Goal: Use online tool/utility: Utilize a website feature to perform a specific function

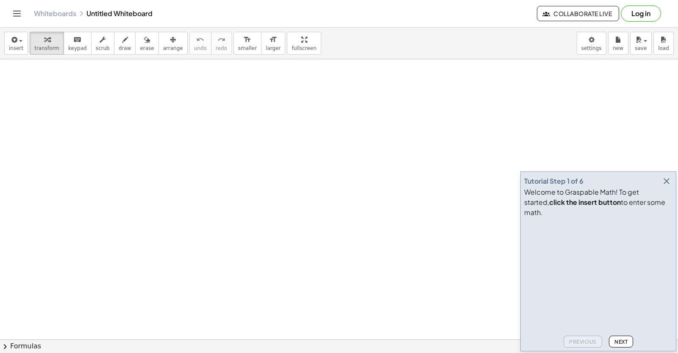
drag, startPoint x: 663, startPoint y: 194, endPoint x: 663, endPoint y: 186, distance: 8.1
click at [663, 186] on button "button" at bounding box center [667, 181] width 12 height 12
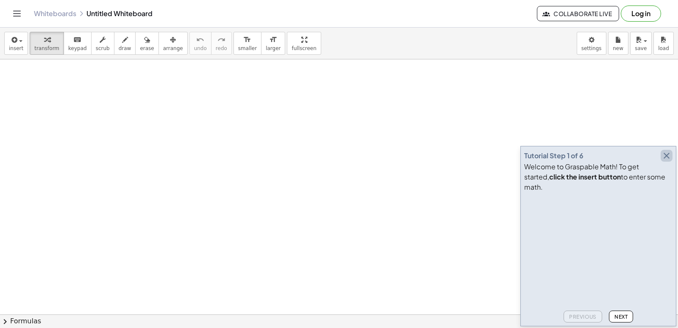
click at [668, 161] on icon "button" at bounding box center [667, 155] width 10 height 10
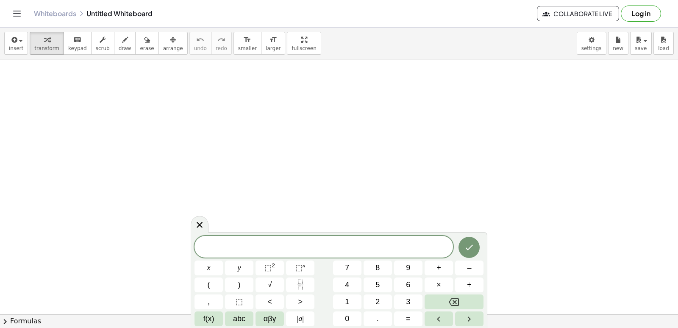
drag, startPoint x: 235, startPoint y: 201, endPoint x: 235, endPoint y: 206, distance: 5.5
drag, startPoint x: 235, startPoint y: 206, endPoint x: 509, endPoint y: 195, distance: 274.0
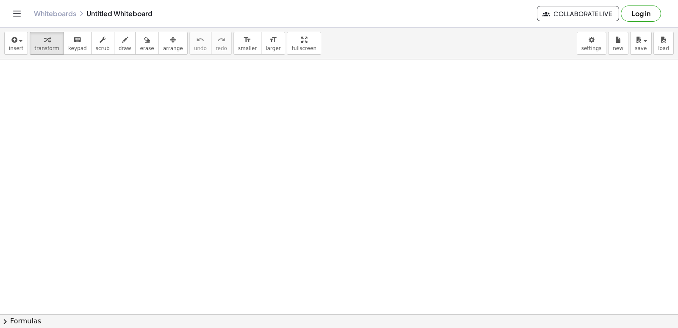
drag, startPoint x: 406, startPoint y: 184, endPoint x: 391, endPoint y: 193, distance: 17.5
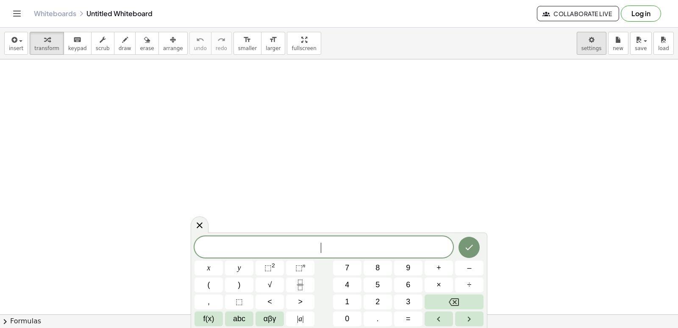
click at [586, 45] on body "Graspable Math Activities Get Started Activity Bank Assigned Work Classes White…" at bounding box center [339, 164] width 678 height 328
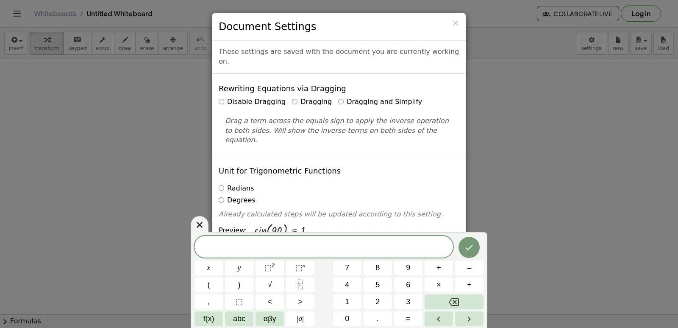
drag, startPoint x: 327, startPoint y: 93, endPoint x: 672, endPoint y: 168, distance: 353.0
click at [676, 168] on div "× Document Settings These settings are saved with the document you are currentl…" at bounding box center [339, 164] width 678 height 328
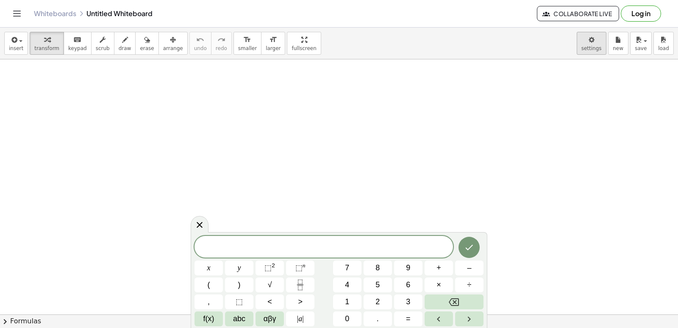
click at [598, 47] on body "Graspable Math Activities Get Started Activity Bank Assigned Work Classes White…" at bounding box center [339, 164] width 678 height 328
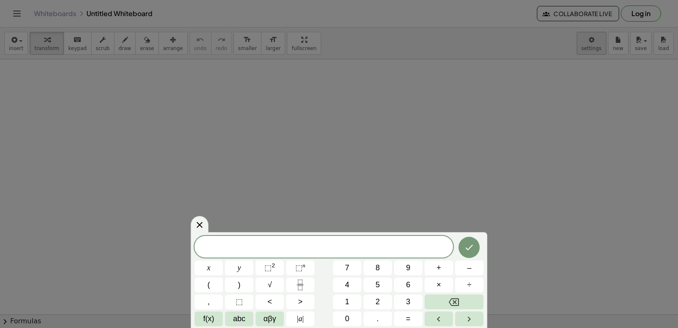
click at [600, 47] on div at bounding box center [339, 164] width 678 height 328
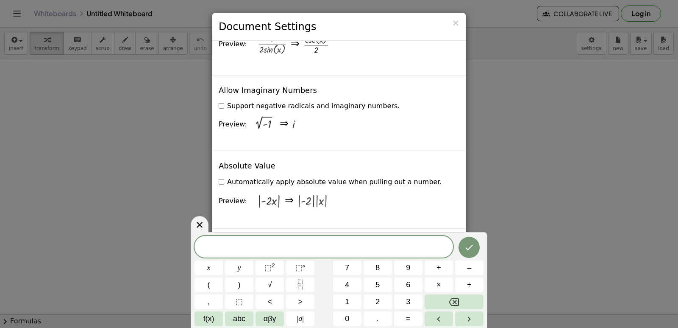
scroll to position [1358, 0]
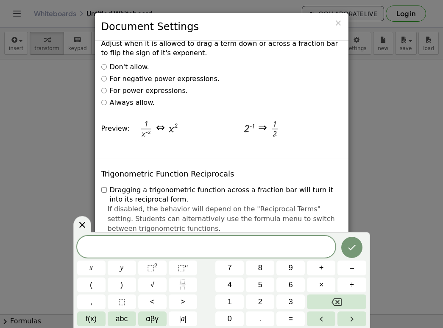
click at [384, 83] on div "× Document Settings These settings are saved with the document you are currentl…" at bounding box center [221, 164] width 443 height 328
click at [385, 87] on div "× Document Settings These settings are saved with the document you are currentl…" at bounding box center [221, 164] width 443 height 328
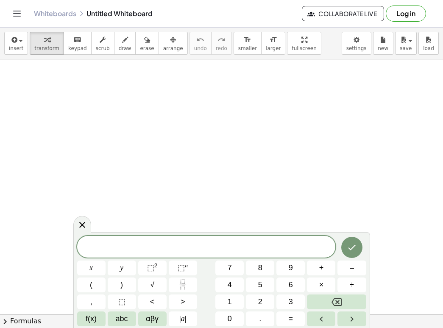
drag, startPoint x: 385, startPoint y: 92, endPoint x: 385, endPoint y: 83, distance: 8.5
click at [385, 93] on div at bounding box center [221, 164] width 443 height 328
click at [385, 83] on div at bounding box center [221, 164] width 443 height 328
drag, startPoint x: 385, startPoint y: 83, endPoint x: 360, endPoint y: 137, distance: 59.6
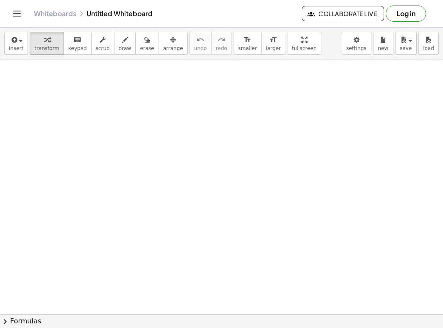
drag, startPoint x: 360, startPoint y: 137, endPoint x: 262, endPoint y: 71, distance: 118.7
drag, startPoint x: 328, startPoint y: 156, endPoint x: 361, endPoint y: 128, distance: 43.3
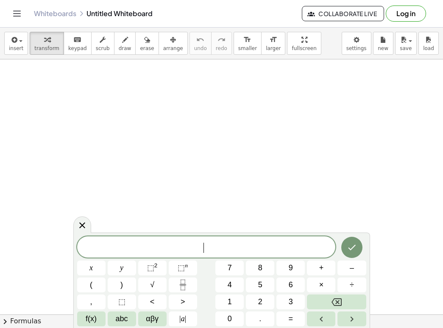
drag, startPoint x: 255, startPoint y: 188, endPoint x: 257, endPoint y: 89, distance: 98.3
drag, startPoint x: 257, startPoint y: 89, endPoint x: 248, endPoint y: 89, distance: 8.5
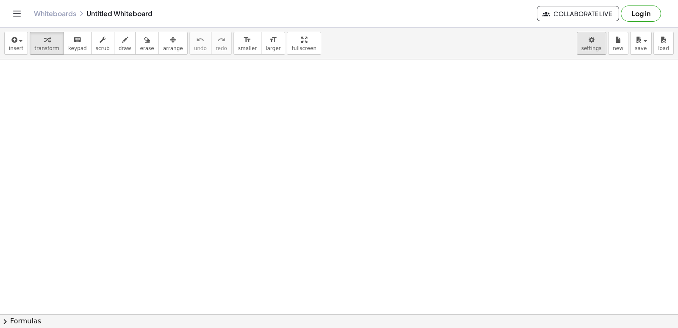
click at [597, 45] on body "Graspable Math Activities Get Started Activity Bank Assigned Work Classes White…" at bounding box center [339, 164] width 678 height 328
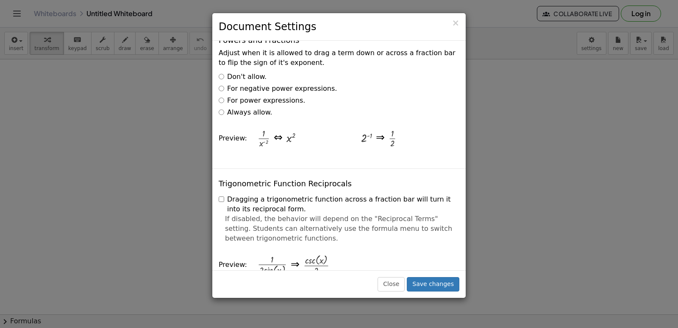
drag, startPoint x: 332, startPoint y: 128, endPoint x: 353, endPoint y: 171, distance: 48.3
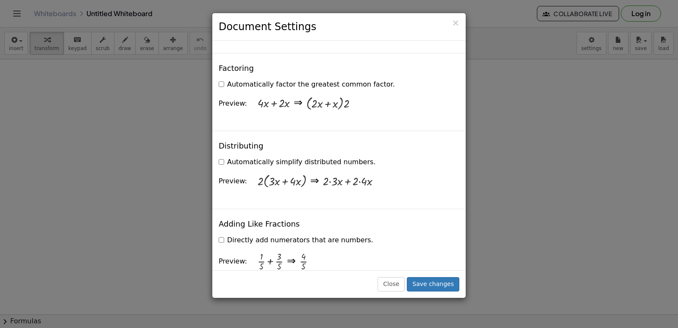
scroll to position [1878, 0]
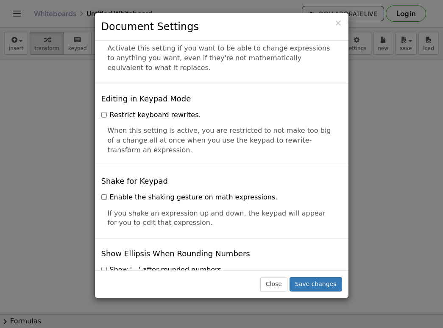
drag, startPoint x: 373, startPoint y: 141, endPoint x: 354, endPoint y: 61, distance: 82.3
click at [354, 61] on div "× Document Settings These settings are saved with the document you are currentl…" at bounding box center [221, 164] width 443 height 328
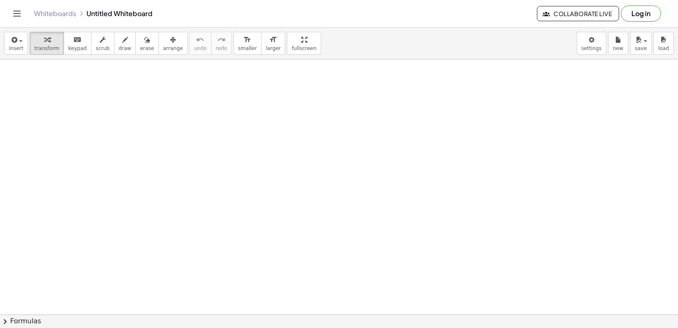
drag, startPoint x: 314, startPoint y: 202, endPoint x: 305, endPoint y: 206, distance: 9.1
drag, startPoint x: 272, startPoint y: 293, endPoint x: 245, endPoint y: 248, distance: 51.9
drag, startPoint x: 245, startPoint y: 248, endPoint x: 270, endPoint y: 282, distance: 41.6
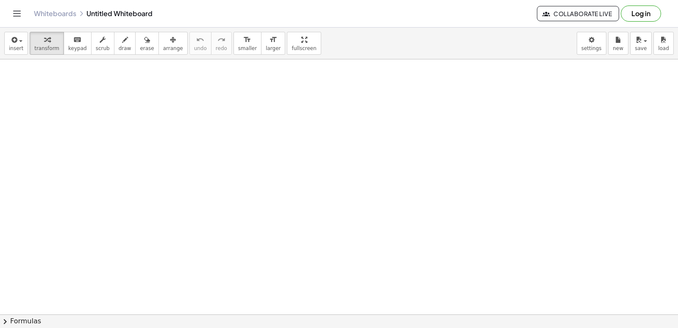
drag, startPoint x: 269, startPoint y: 281, endPoint x: 253, endPoint y: 256, distance: 29.7
drag, startPoint x: 252, startPoint y: 254, endPoint x: 474, endPoint y: 279, distance: 223.5
drag, startPoint x: 474, startPoint y: 279, endPoint x: 354, endPoint y: 249, distance: 123.1
drag, startPoint x: 354, startPoint y: 249, endPoint x: 315, endPoint y: 242, distance: 40.1
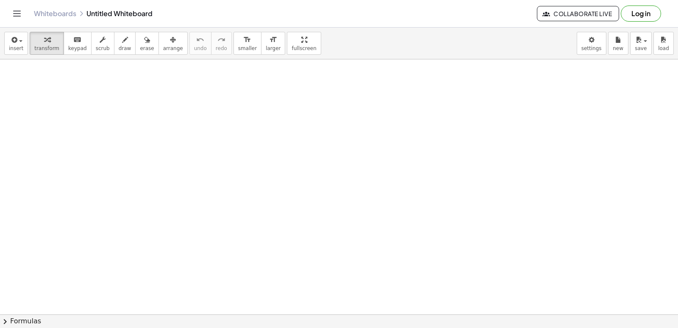
drag, startPoint x: 275, startPoint y: 278, endPoint x: 265, endPoint y: 274, distance: 11.2
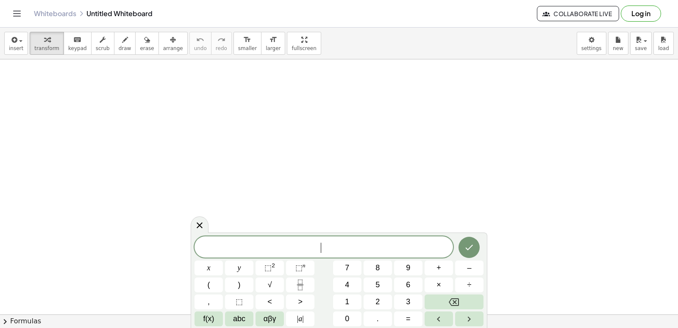
click at [265, 273] on button "⬚ 2" at bounding box center [270, 267] width 28 height 15
click at [267, 272] on span "⬚ 2" at bounding box center [269, 267] width 11 height 11
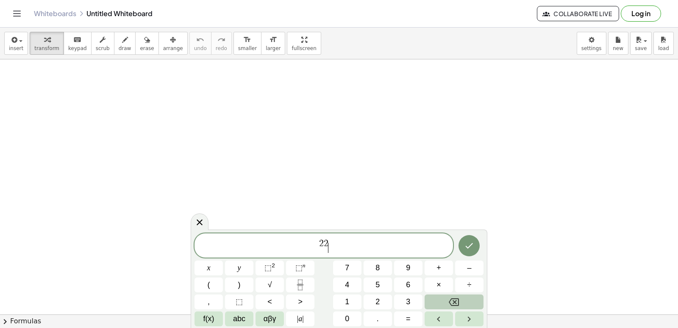
click at [435, 303] on button "Backspace" at bounding box center [454, 301] width 59 height 15
click at [437, 302] on button "Backspace" at bounding box center [454, 301] width 59 height 15
click at [436, 309] on div "2 2 ​ x y ⬚ 2 ⬚ n 7 8 9 + – ( ) √ 4 5 6 × ÷ , ⬚ < > 1 2 3 f(x) abc αβγ | a | 0 …" at bounding box center [339, 279] width 289 height 93
click at [435, 309] on div "2 ​ x y ⬚ 2 ⬚ n 7 8 9 + – ( ) √ 4 5 6 × ÷ , ⬚ < > 1 2 3 f(x) abc αβγ | a | 0 . =" at bounding box center [339, 279] width 289 height 93
click at [435, 309] on div "2 x y ⬚ 2 ⬚ n 7 8 9 + – ( ) √ 4 5 6 × ÷ , ⬚ < > 1 2 3 f(x) abc αβγ | a | 0 . =" at bounding box center [339, 279] width 289 height 93
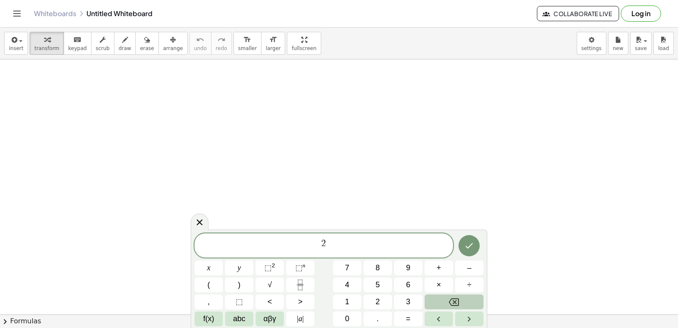
click at [441, 303] on button "Backspace" at bounding box center [454, 301] width 59 height 15
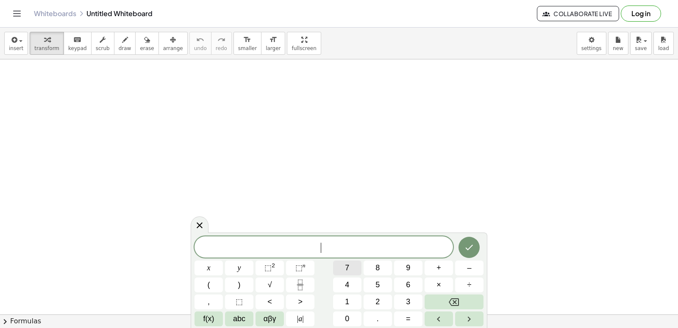
click at [340, 266] on button "7" at bounding box center [347, 267] width 28 height 15
click at [439, 286] on span "×" at bounding box center [439, 284] width 5 height 11
click at [446, 303] on button "Backspace" at bounding box center [454, 301] width 59 height 15
click at [217, 319] on button "f(x)" at bounding box center [209, 318] width 28 height 15
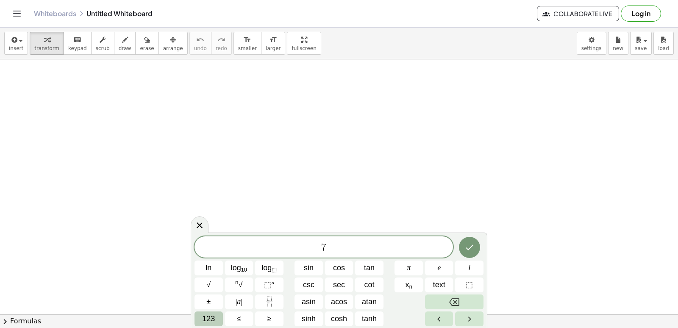
click at [211, 315] on span "123" at bounding box center [208, 318] width 13 height 11
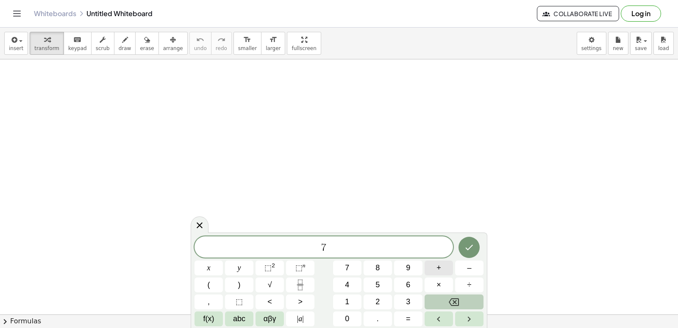
click at [449, 268] on button "+" at bounding box center [439, 267] width 28 height 15
click at [443, 302] on button "Backspace" at bounding box center [454, 301] width 59 height 15
click at [443, 286] on button "×" at bounding box center [439, 284] width 28 height 15
click at [450, 303] on icon "Backspace" at bounding box center [454, 302] width 10 height 8
click at [197, 261] on button "x" at bounding box center [209, 267] width 28 height 15
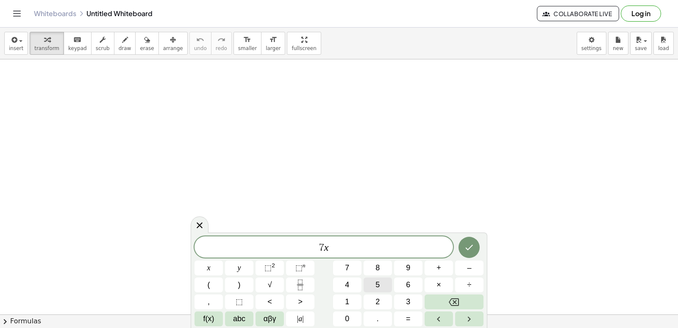
click at [373, 286] on button "5" at bounding box center [378, 284] width 28 height 15
click at [437, 308] on button "Backspace" at bounding box center [454, 301] width 59 height 15
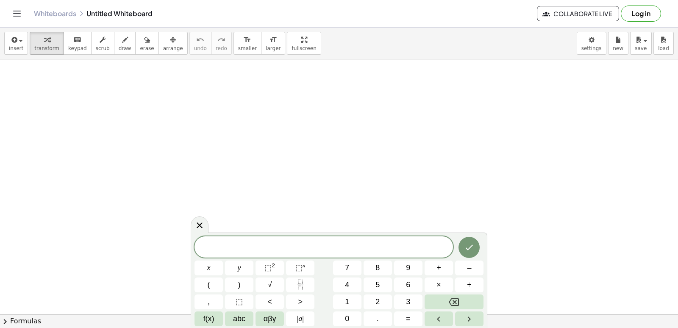
drag, startPoint x: 427, startPoint y: 231, endPoint x: 418, endPoint y: 217, distance: 16.4
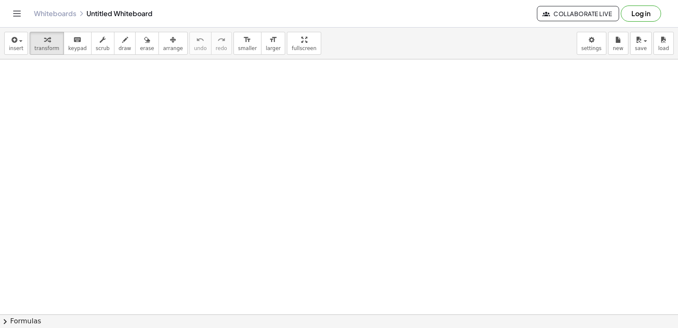
drag, startPoint x: 418, startPoint y: 214, endPoint x: 427, endPoint y: 206, distance: 12.0
drag, startPoint x: 427, startPoint y: 206, endPoint x: 670, endPoint y: 164, distance: 247.3
click at [345, 163] on div at bounding box center [339, 121] width 678 height 564
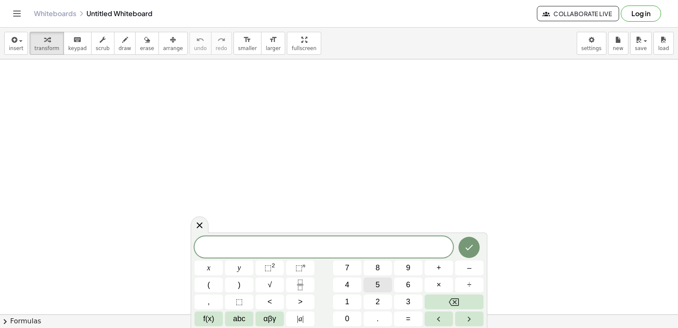
click at [375, 284] on button "5" at bounding box center [378, 284] width 28 height 15
click at [247, 261] on button "y" at bounding box center [239, 267] width 28 height 15
click at [470, 266] on span "–" at bounding box center [469, 267] width 4 height 11
click at [345, 296] on span "1" at bounding box center [347, 301] width 4 height 11
click at [347, 285] on span "4" at bounding box center [347, 284] width 4 height 11
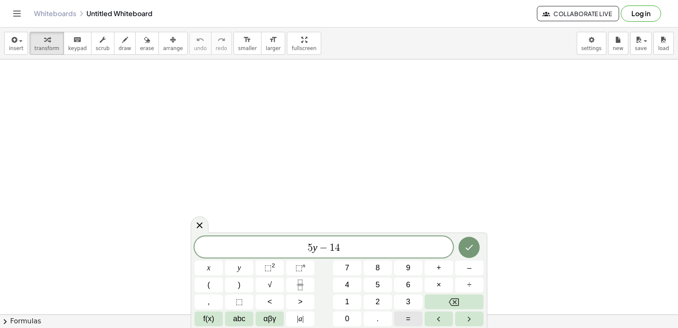
click at [398, 314] on button "=" at bounding box center [408, 318] width 28 height 15
click at [395, 283] on button "6" at bounding box center [408, 284] width 28 height 15
click at [467, 246] on icon "Done" at bounding box center [469, 247] width 10 height 10
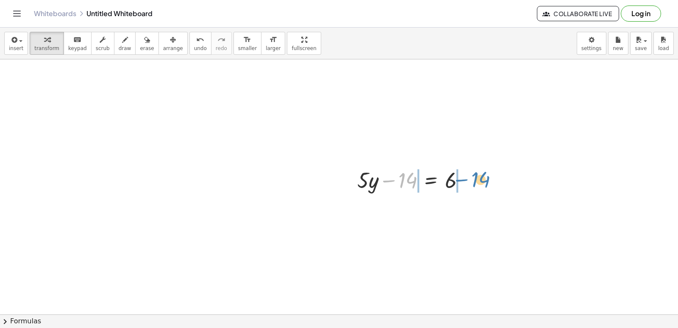
drag, startPoint x: 404, startPoint y: 178, endPoint x: 477, endPoint y: 177, distance: 72.9
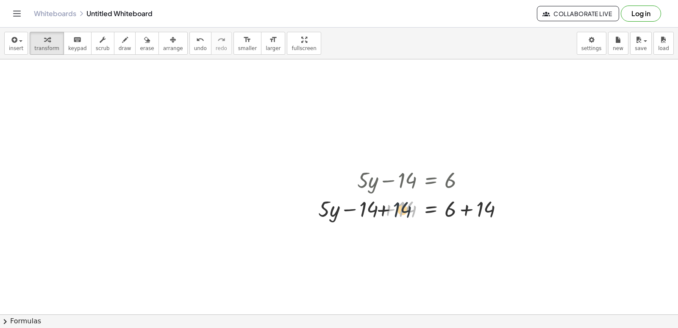
drag, startPoint x: 476, startPoint y: 182, endPoint x: 392, endPoint y: 206, distance: 86.9
click at [392, 206] on div at bounding box center [414, 208] width 200 height 29
click at [387, 208] on div at bounding box center [414, 208] width 200 height 29
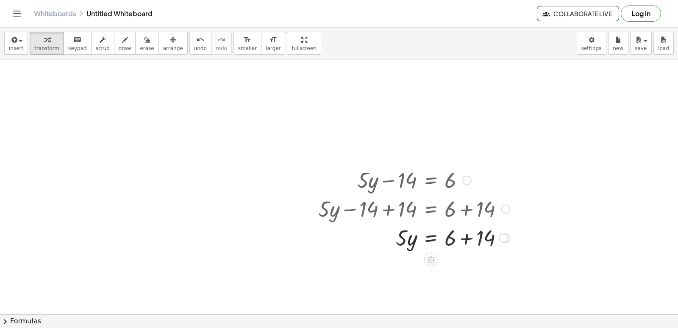
click at [467, 239] on div at bounding box center [414, 236] width 200 height 29
click at [425, 265] on div at bounding box center [414, 265] width 200 height 29
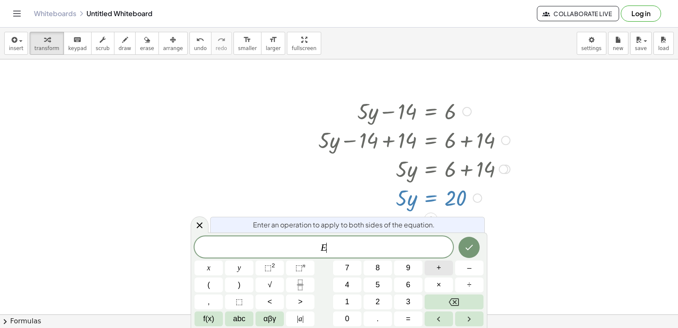
scroll to position [291, 0]
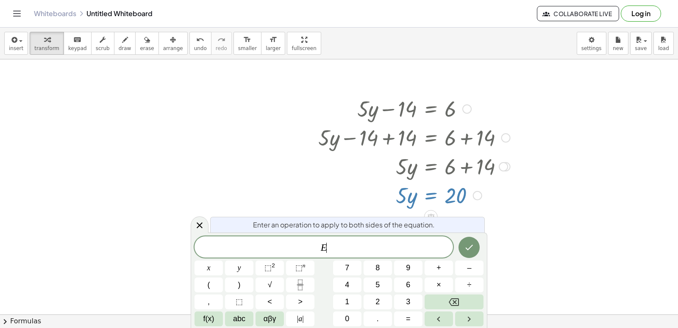
click at [542, 281] on div at bounding box center [339, 50] width 678 height 564
click at [457, 192] on div at bounding box center [414, 194] width 200 height 29
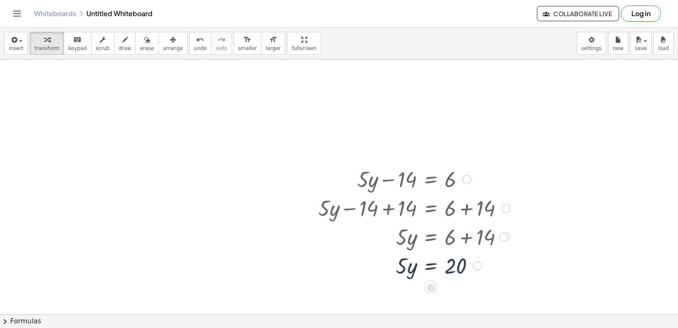
scroll to position [220, 0]
drag, startPoint x: 525, startPoint y: 260, endPoint x: 246, endPoint y: 209, distance: 283.5
click at [246, 209] on div at bounding box center [339, 121] width 678 height 564
drag, startPoint x: 413, startPoint y: 265, endPoint x: 359, endPoint y: 268, distance: 53.5
click at [359, 268] on div at bounding box center [414, 265] width 200 height 29
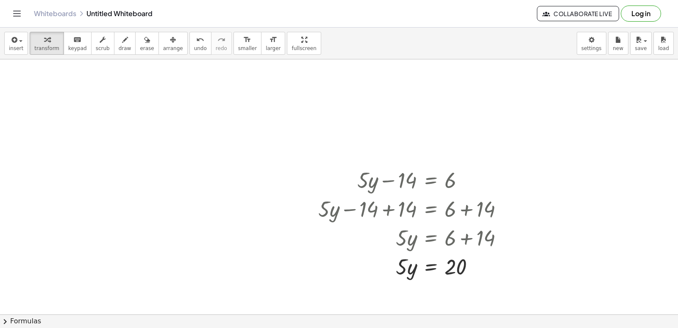
drag, startPoint x: 405, startPoint y: 273, endPoint x: 472, endPoint y: 292, distance: 69.6
drag, startPoint x: 472, startPoint y: 292, endPoint x: 451, endPoint y: 263, distance: 35.2
drag, startPoint x: 451, startPoint y: 263, endPoint x: 411, endPoint y: 270, distance: 40.4
drag, startPoint x: 411, startPoint y: 270, endPoint x: 403, endPoint y: 259, distance: 13.9
drag, startPoint x: 402, startPoint y: 261, endPoint x: 468, endPoint y: 278, distance: 67.9
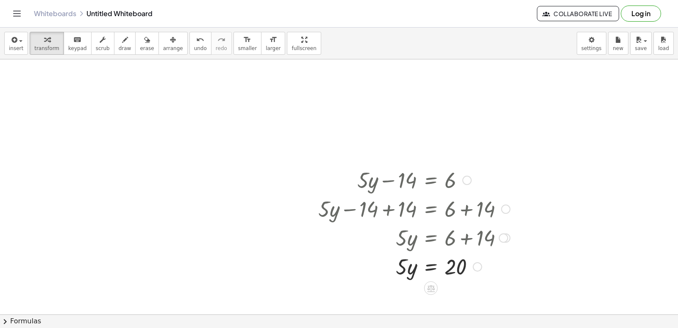
drag, startPoint x: 468, startPoint y: 278, endPoint x: 431, endPoint y: 264, distance: 39.2
click at [429, 264] on div at bounding box center [414, 265] width 200 height 29
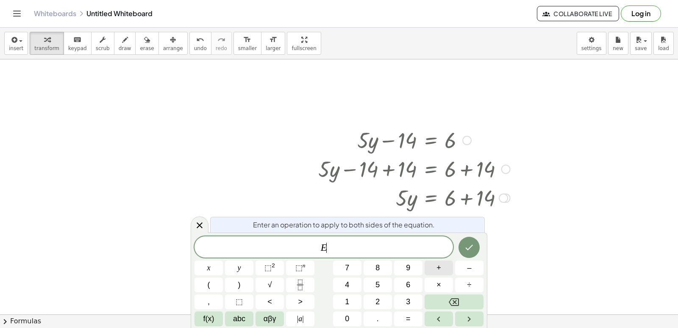
click at [429, 264] on button "+" at bounding box center [439, 267] width 28 height 15
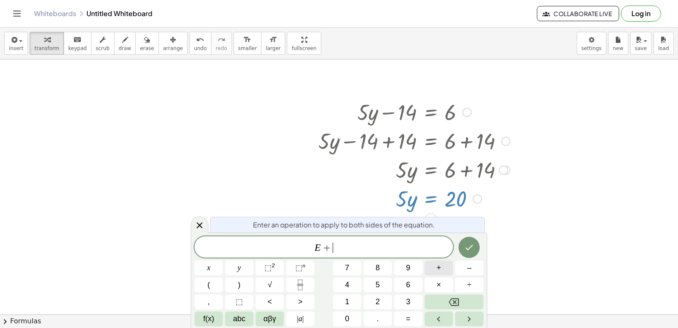
scroll to position [291, 0]
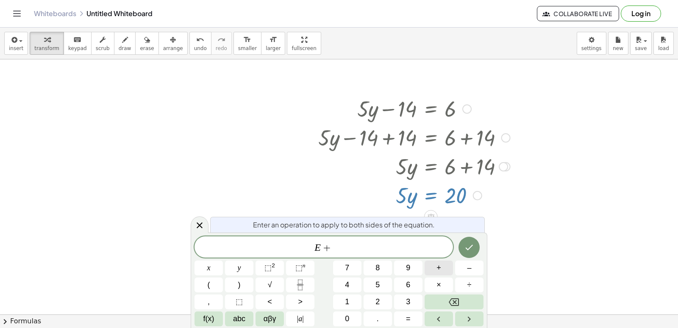
click at [443, 299] on button "Backspace" at bounding box center [454, 301] width 59 height 15
click at [433, 300] on button "Backspace" at bounding box center [454, 301] width 59 height 15
drag, startPoint x: 542, startPoint y: 255, endPoint x: 536, endPoint y: 266, distance: 12.1
click at [541, 259] on div at bounding box center [339, 50] width 678 height 564
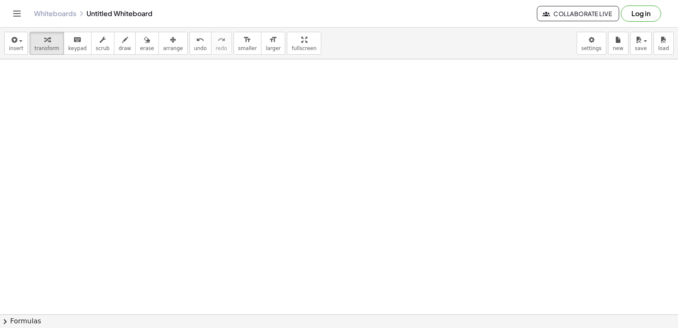
scroll to position [476, 0]
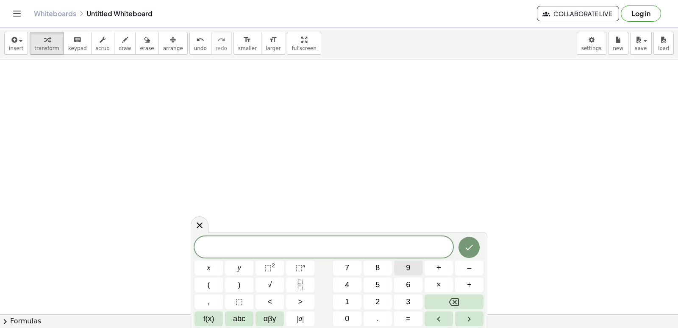
click at [404, 265] on button "9" at bounding box center [408, 267] width 28 height 15
click at [206, 261] on button "x" at bounding box center [209, 267] width 28 height 15
click at [463, 268] on button "–" at bounding box center [469, 267] width 28 height 15
click at [373, 298] on button "2" at bounding box center [378, 301] width 28 height 15
click at [349, 317] on span "0" at bounding box center [347, 318] width 4 height 11
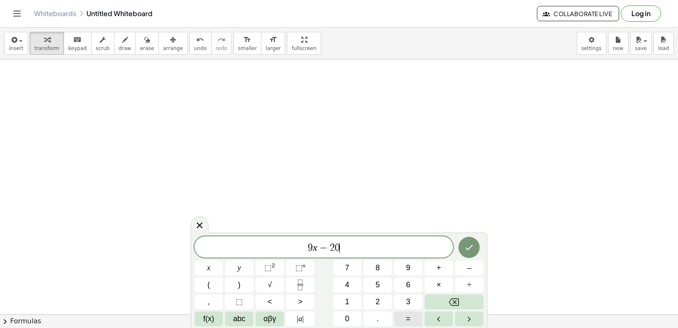
click at [407, 311] on button "=" at bounding box center [408, 318] width 28 height 15
click at [342, 296] on button "1" at bounding box center [347, 301] width 28 height 15
click at [412, 281] on button "6" at bounding box center [408, 284] width 28 height 15
click at [471, 243] on icon "Done" at bounding box center [469, 247] width 10 height 10
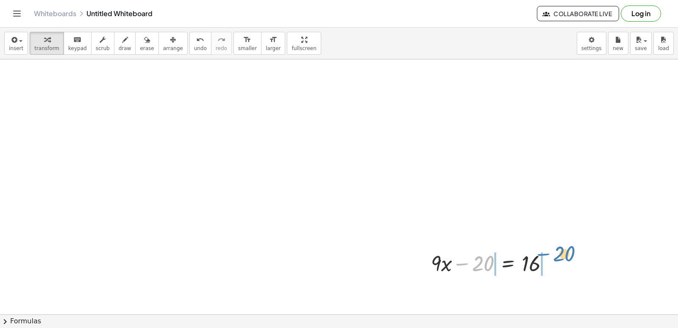
drag, startPoint x: 478, startPoint y: 264, endPoint x: 560, endPoint y: 253, distance: 82.6
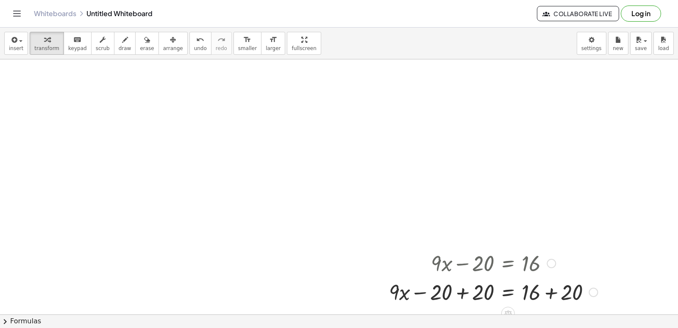
drag, startPoint x: 560, startPoint y: 256, endPoint x: 552, endPoint y: 290, distance: 35.4
click at [552, 290] on div at bounding box center [493, 291] width 217 height 29
drag, startPoint x: 552, startPoint y: 290, endPoint x: 537, endPoint y: 289, distance: 15.3
click at [537, 289] on div at bounding box center [493, 291] width 217 height 29
click at [553, 292] on div at bounding box center [493, 291] width 217 height 29
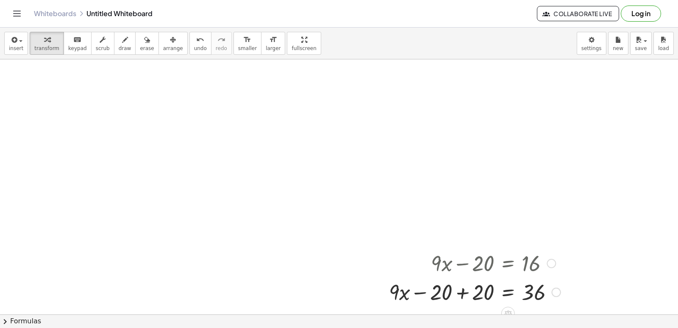
drag, startPoint x: 553, startPoint y: 292, endPoint x: 574, endPoint y: 300, distance: 22.8
drag, startPoint x: 616, startPoint y: 308, endPoint x: 623, endPoint y: 274, distance: 34.1
drag, startPoint x: 623, startPoint y: 274, endPoint x: 555, endPoint y: 313, distance: 77.6
drag, startPoint x: 555, startPoint y: 313, endPoint x: 590, endPoint y: 305, distance: 35.6
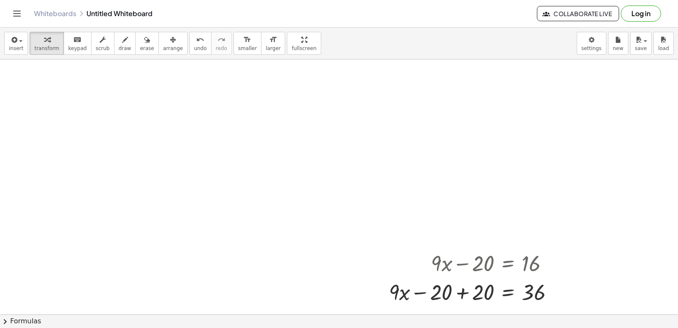
drag, startPoint x: 590, startPoint y: 305, endPoint x: 388, endPoint y: 250, distance: 209.2
click at [388, 250] on div at bounding box center [382, 277] width 13 height 62
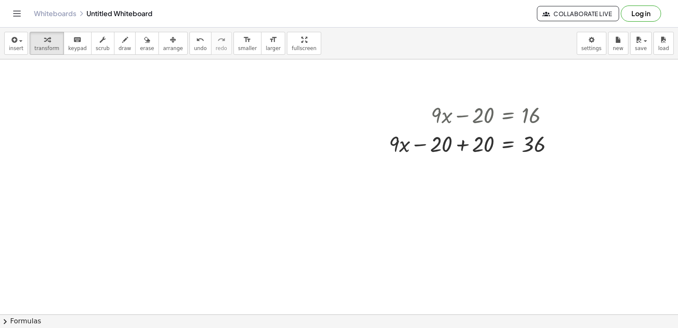
scroll to position [637, 0]
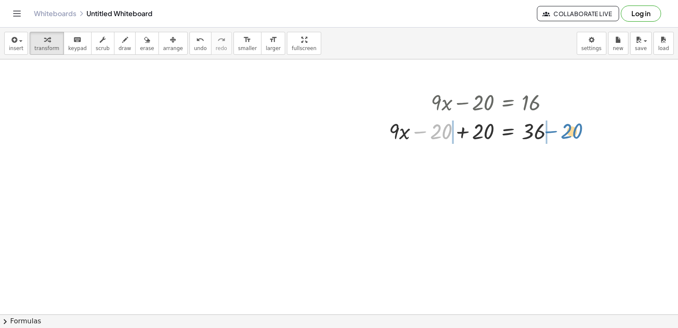
drag, startPoint x: 447, startPoint y: 130, endPoint x: 576, endPoint y: 133, distance: 129.3
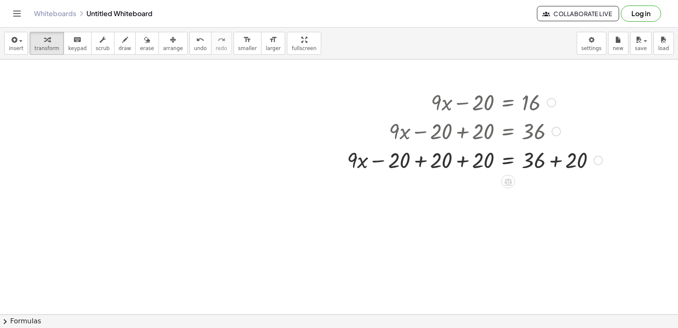
drag, startPoint x: 576, startPoint y: 133, endPoint x: 459, endPoint y: 162, distance: 120.1
click at [459, 162] on div at bounding box center [475, 159] width 264 height 29
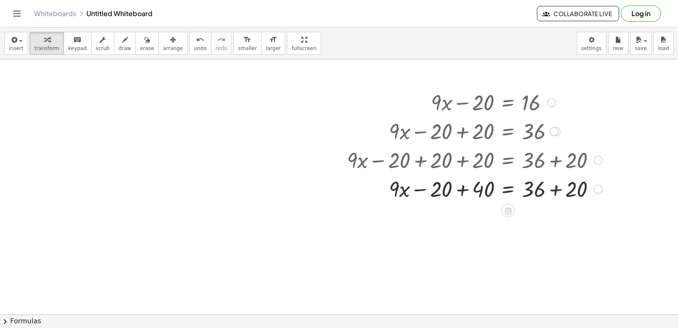
click at [461, 192] on div at bounding box center [475, 188] width 264 height 29
click at [510, 184] on div at bounding box center [475, 188] width 264 height 29
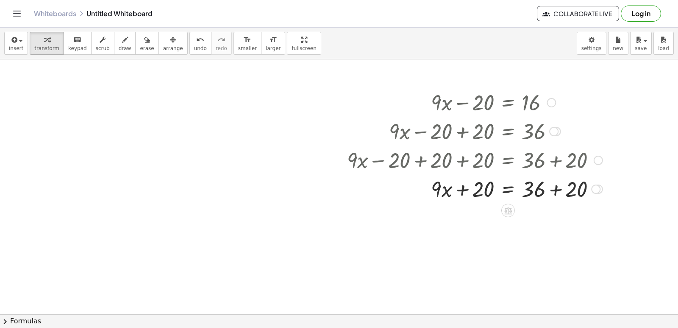
click at [554, 186] on div at bounding box center [475, 188] width 264 height 29
click at [464, 189] on div at bounding box center [475, 188] width 264 height 29
click at [525, 191] on div at bounding box center [475, 188] width 264 height 29
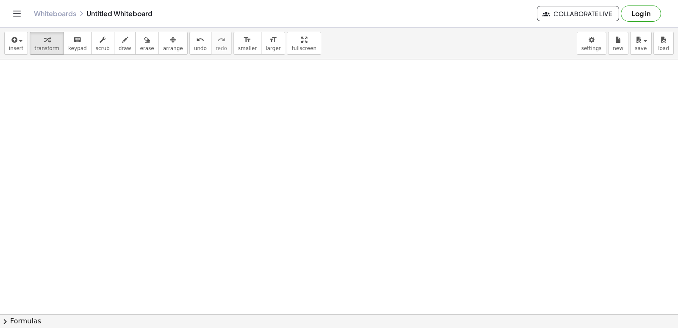
scroll to position [839, 0]
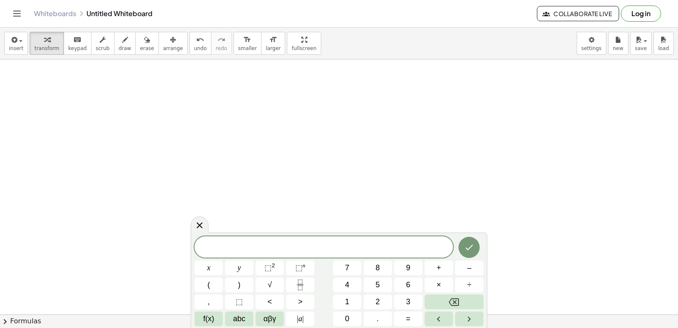
drag, startPoint x: 60, startPoint y: 86, endPoint x: 50, endPoint y: 88, distance: 10.3
click at [370, 300] on button "2" at bounding box center [378, 301] width 28 height 15
drag, startPoint x: 601, startPoint y: 301, endPoint x: 576, endPoint y: 304, distance: 25.2
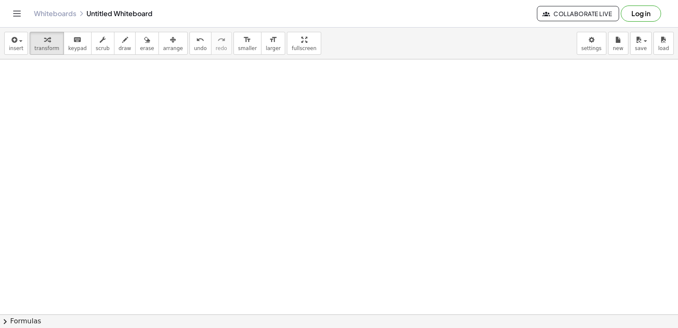
drag, startPoint x: 370, startPoint y: 285, endPoint x: 365, endPoint y: 284, distance: 4.7
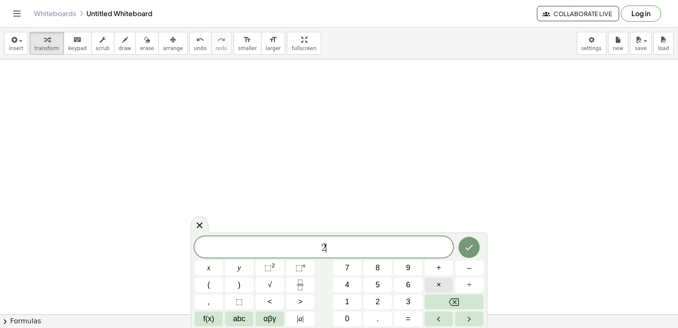
click at [436, 287] on button "×" at bounding box center [439, 284] width 28 height 15
click at [434, 299] on button "Backspace" at bounding box center [454, 301] width 59 height 15
click at [195, 263] on button "x" at bounding box center [209, 267] width 28 height 15
click at [461, 268] on button "–" at bounding box center [469, 267] width 28 height 15
click at [353, 299] on button "1" at bounding box center [347, 301] width 28 height 15
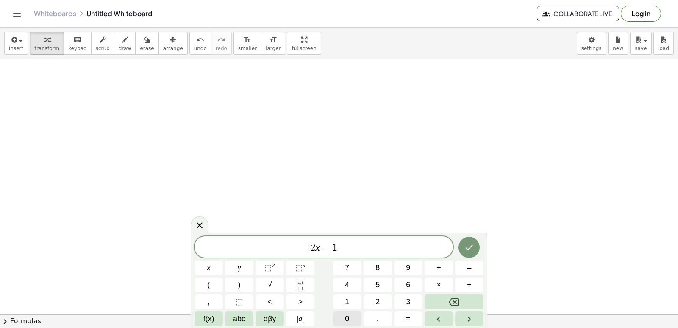
click at [343, 314] on button "0" at bounding box center [347, 318] width 28 height 15
click at [238, 273] on span "y" at bounding box center [239, 267] width 3 height 11
click at [398, 317] on button "=" at bounding box center [408, 318] width 28 height 15
